Goal: Transaction & Acquisition: Purchase product/service

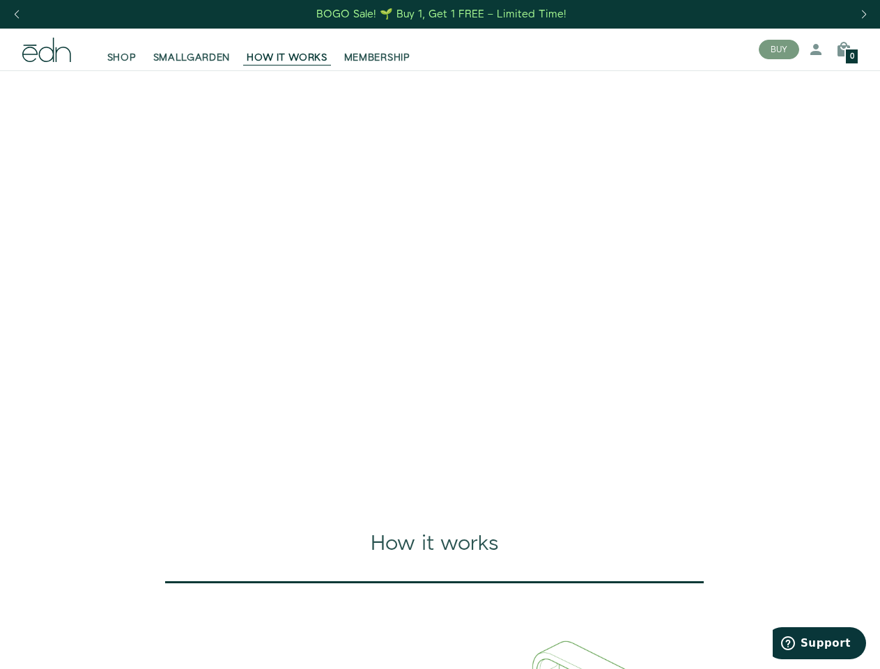
click at [863, 15] on div "Next slide" at bounding box center [863, 14] width 19 height 31
click at [16, 15] on div "Previous slide" at bounding box center [16, 14] width 19 height 31
click at [779, 49] on button "BUY" at bounding box center [779, 50] width 40 height 20
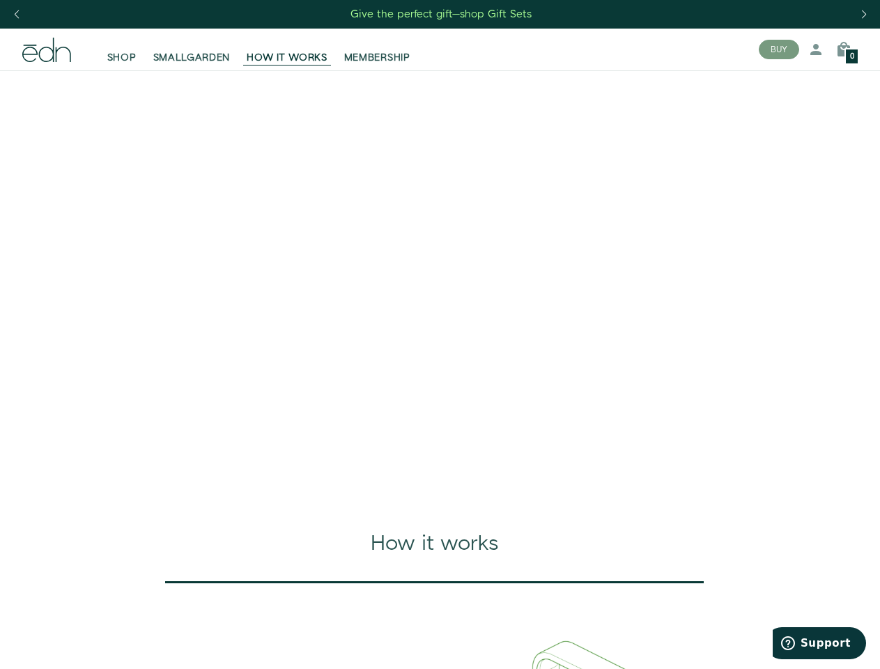
click at [816, 49] on icon at bounding box center [815, 49] width 17 height 17
click at [844, 49] on icon at bounding box center [843, 49] width 17 height 17
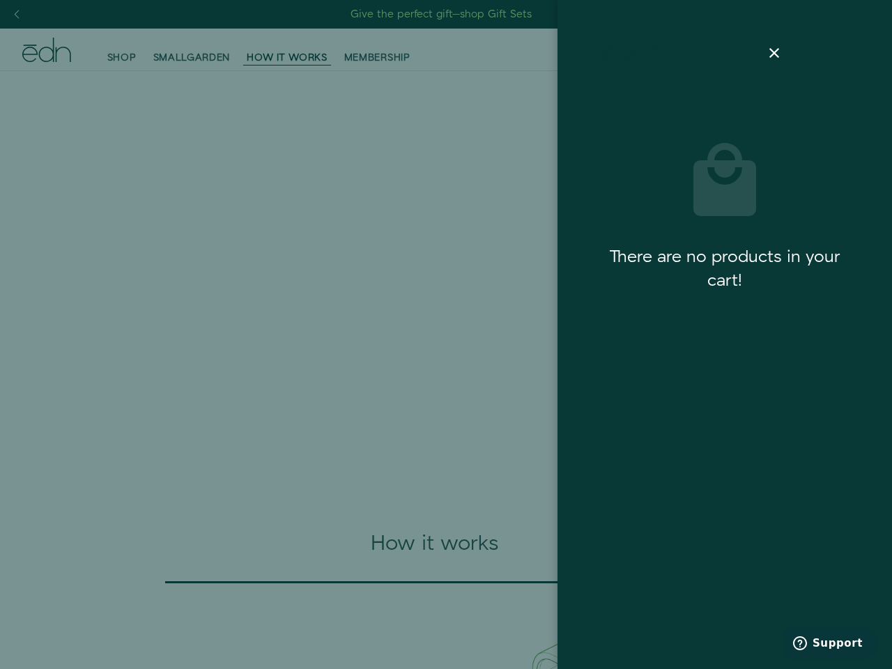
click at [844, 49] on div "Cart" at bounding box center [724, 75] width 267 height 61
click at [819, 643] on span "Support" at bounding box center [837, 643] width 50 height 13
